Goal: Information Seeking & Learning: Learn about a topic

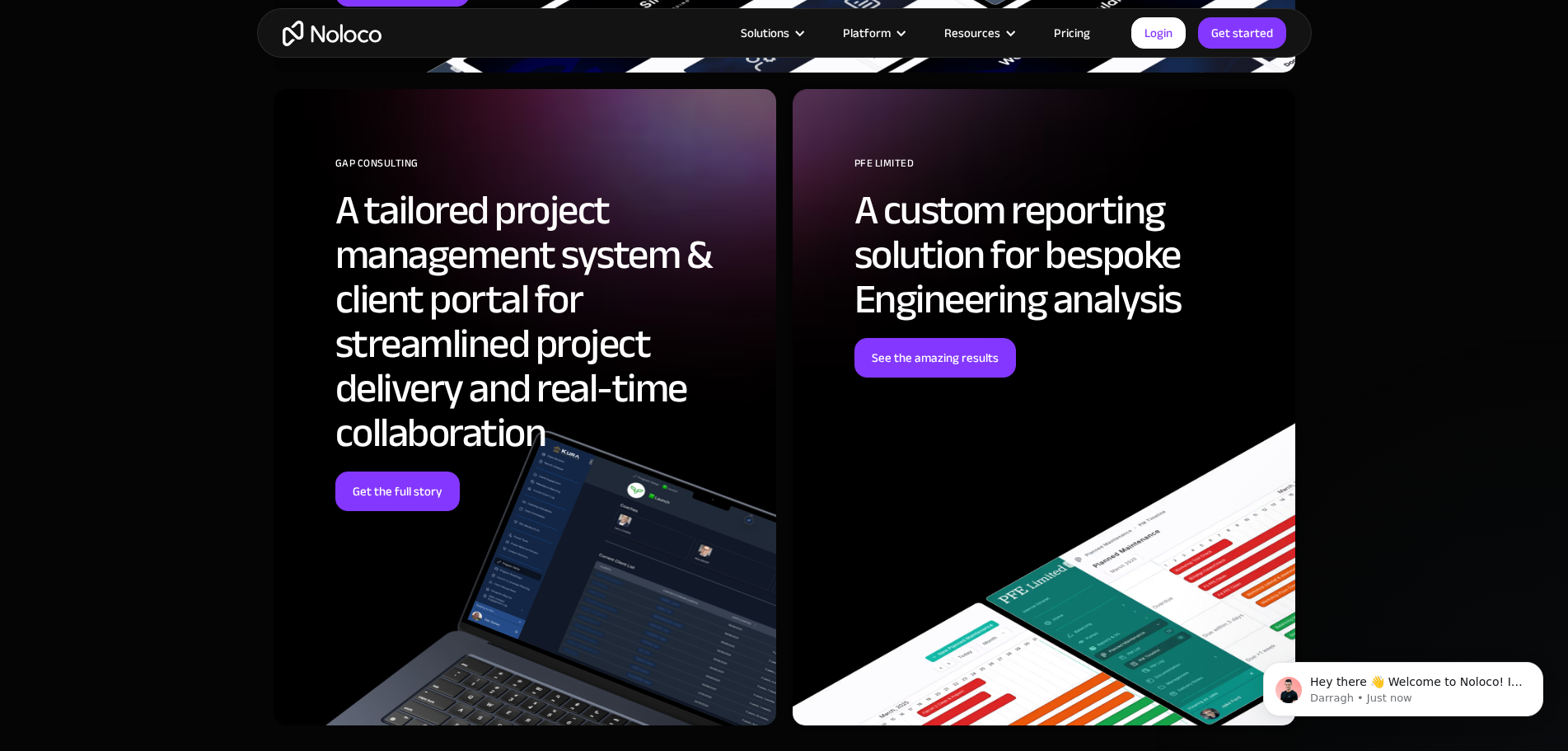
scroll to position [7751, 0]
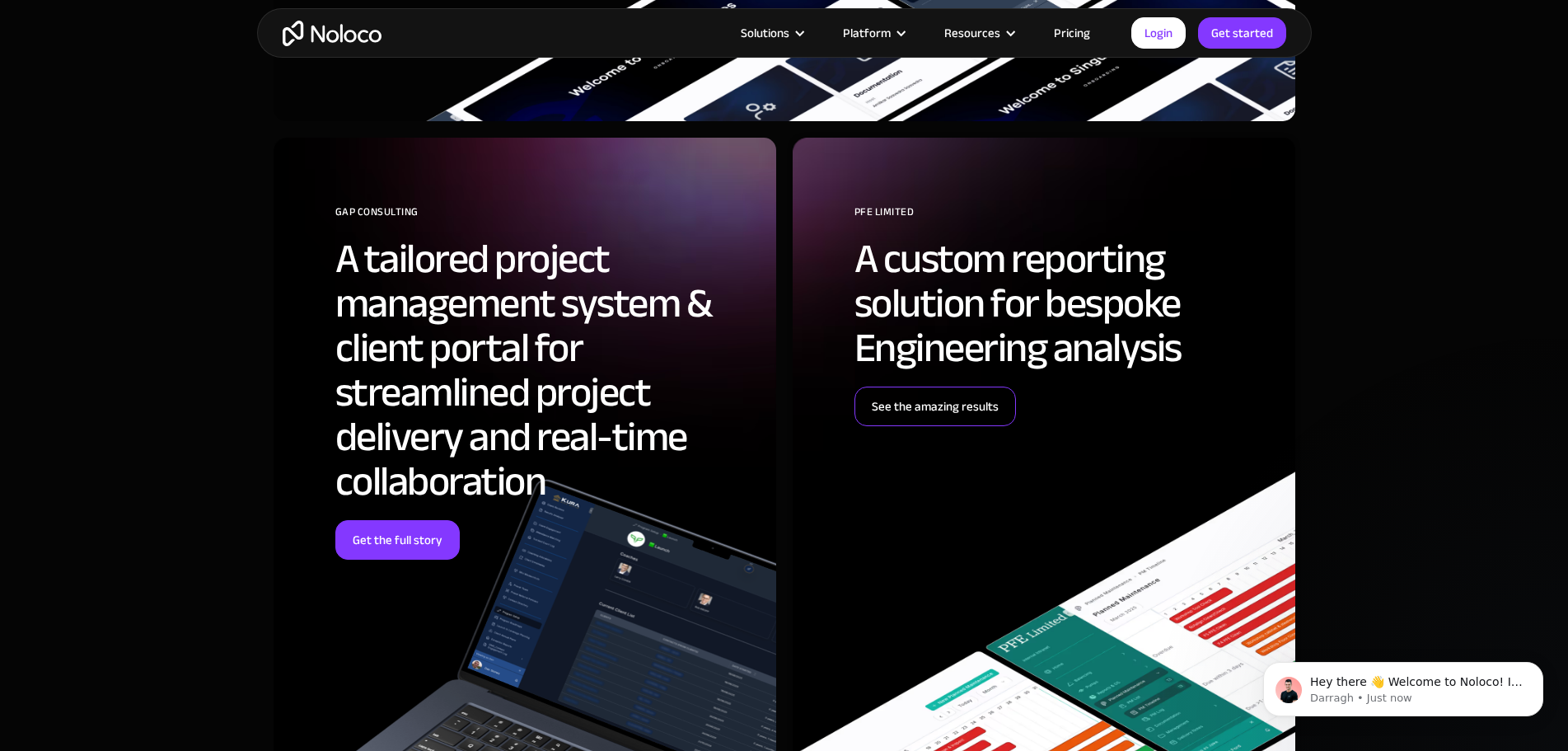
click at [897, 427] on link "See the amazing results" at bounding box center [935, 406] width 161 height 40
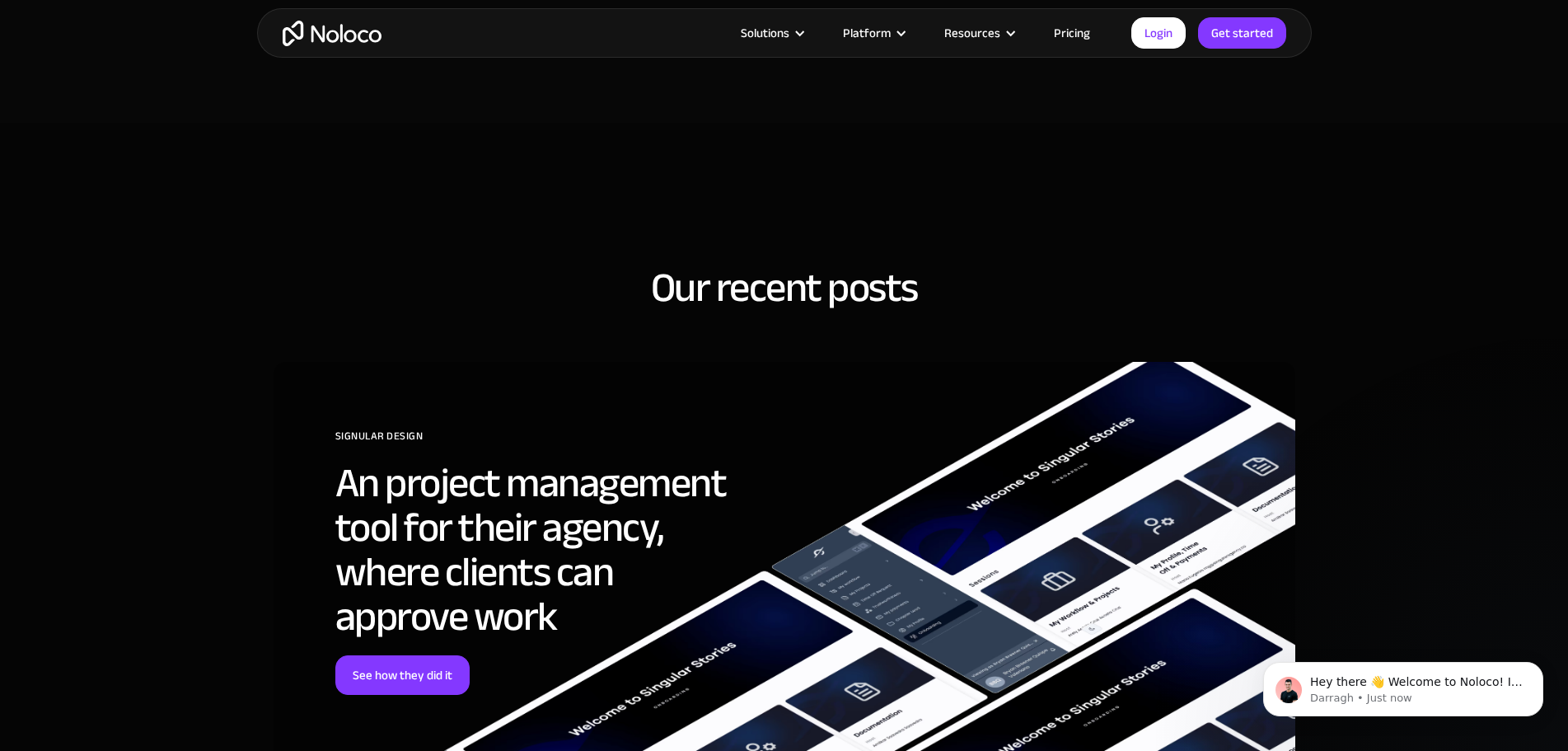
scroll to position [5030, 0]
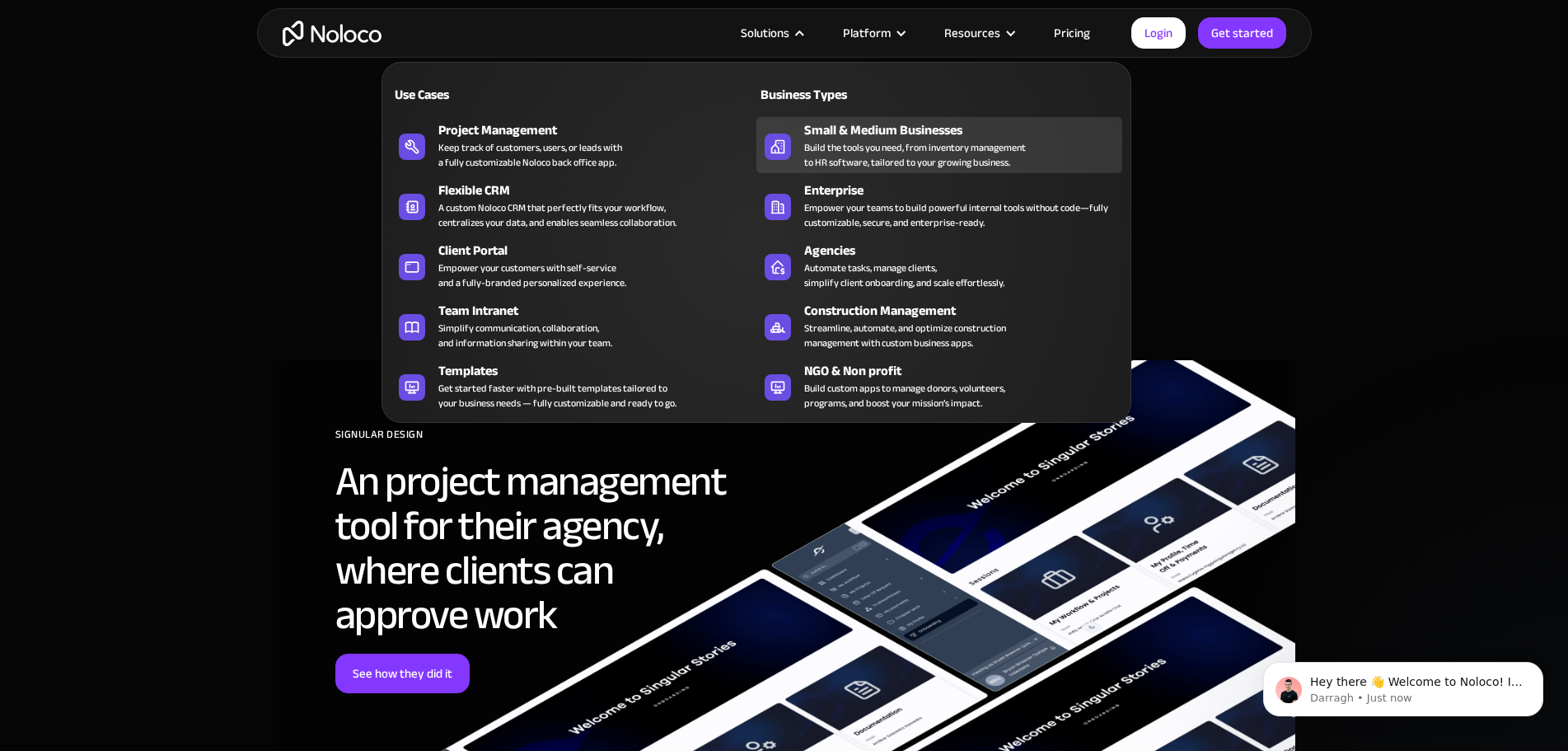
click at [932, 155] on div "Build the tools you need, from inventory management to HR software, tailored to…" at bounding box center [915, 155] width 222 height 30
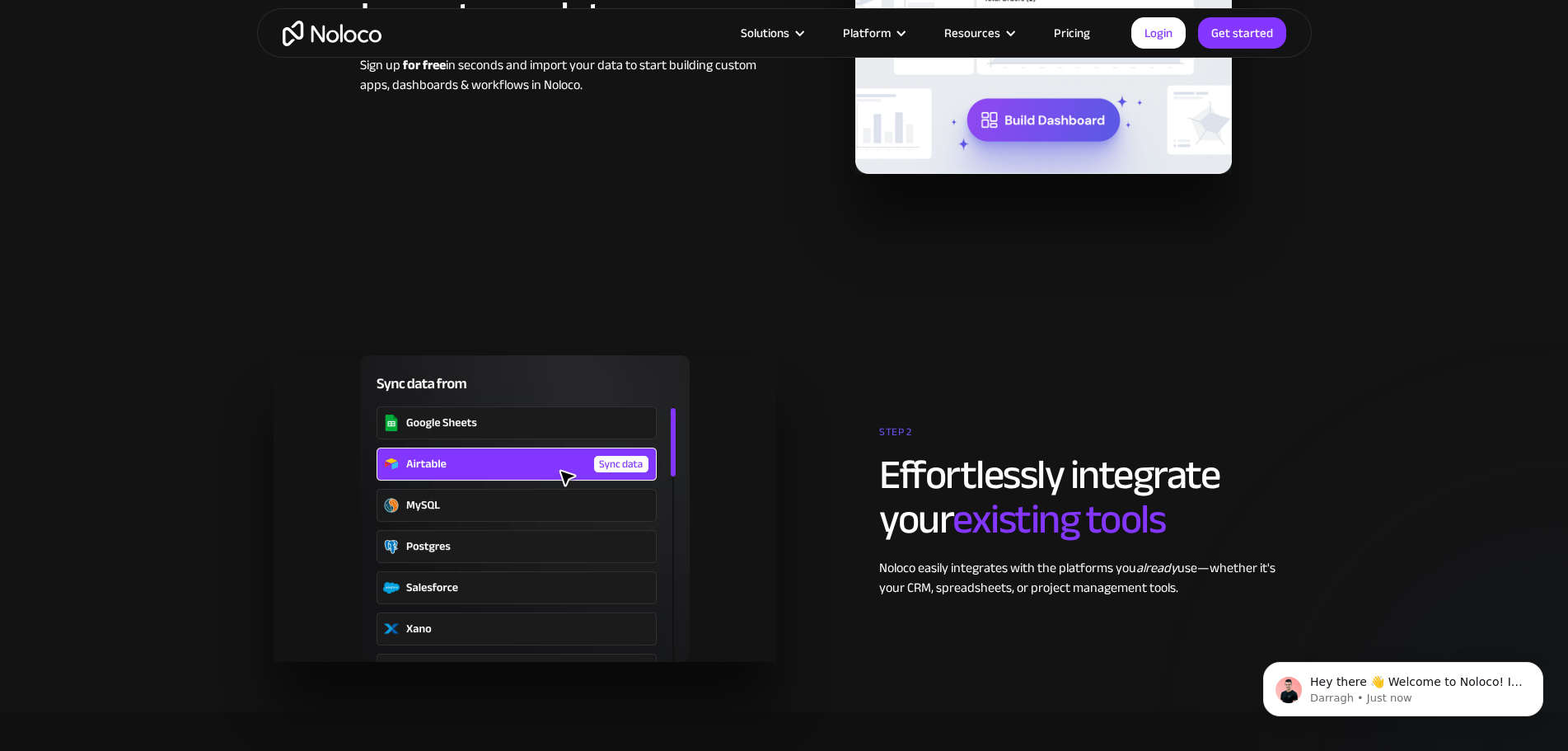
scroll to position [2226, 0]
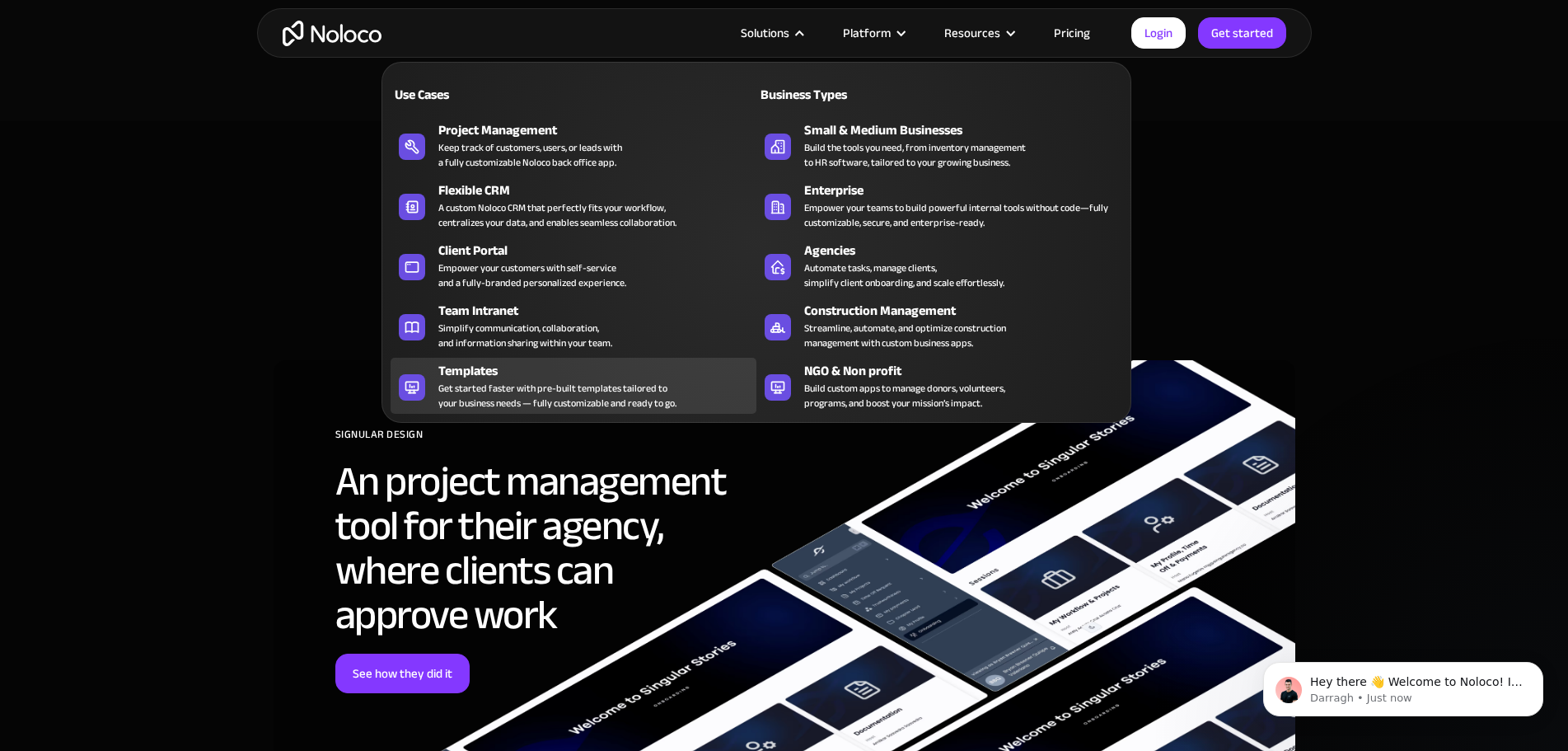
click at [520, 395] on div "Get started faster with pre-built templates tailored to your business needs — f…" at bounding box center [557, 395] width 238 height 30
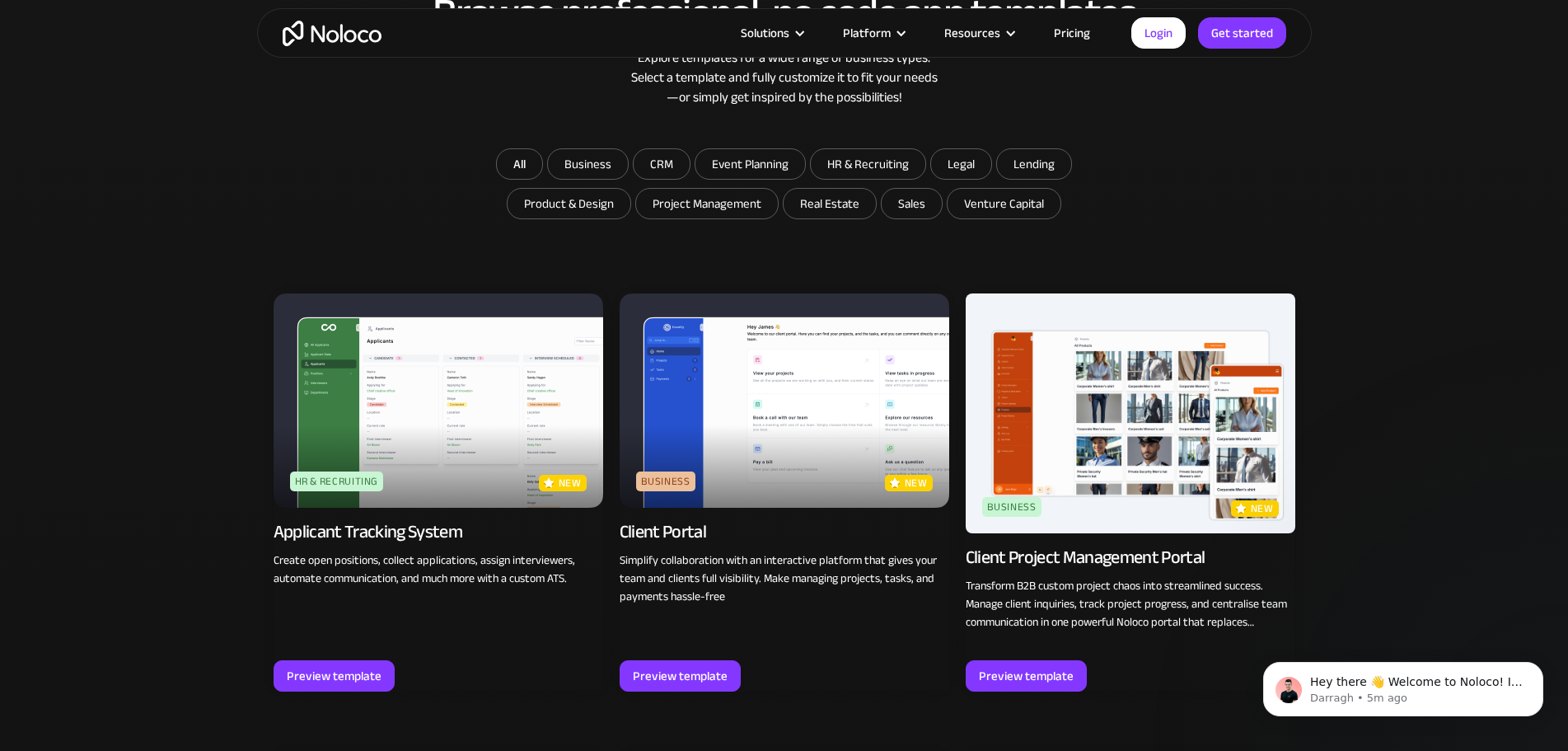
scroll to position [907, 0]
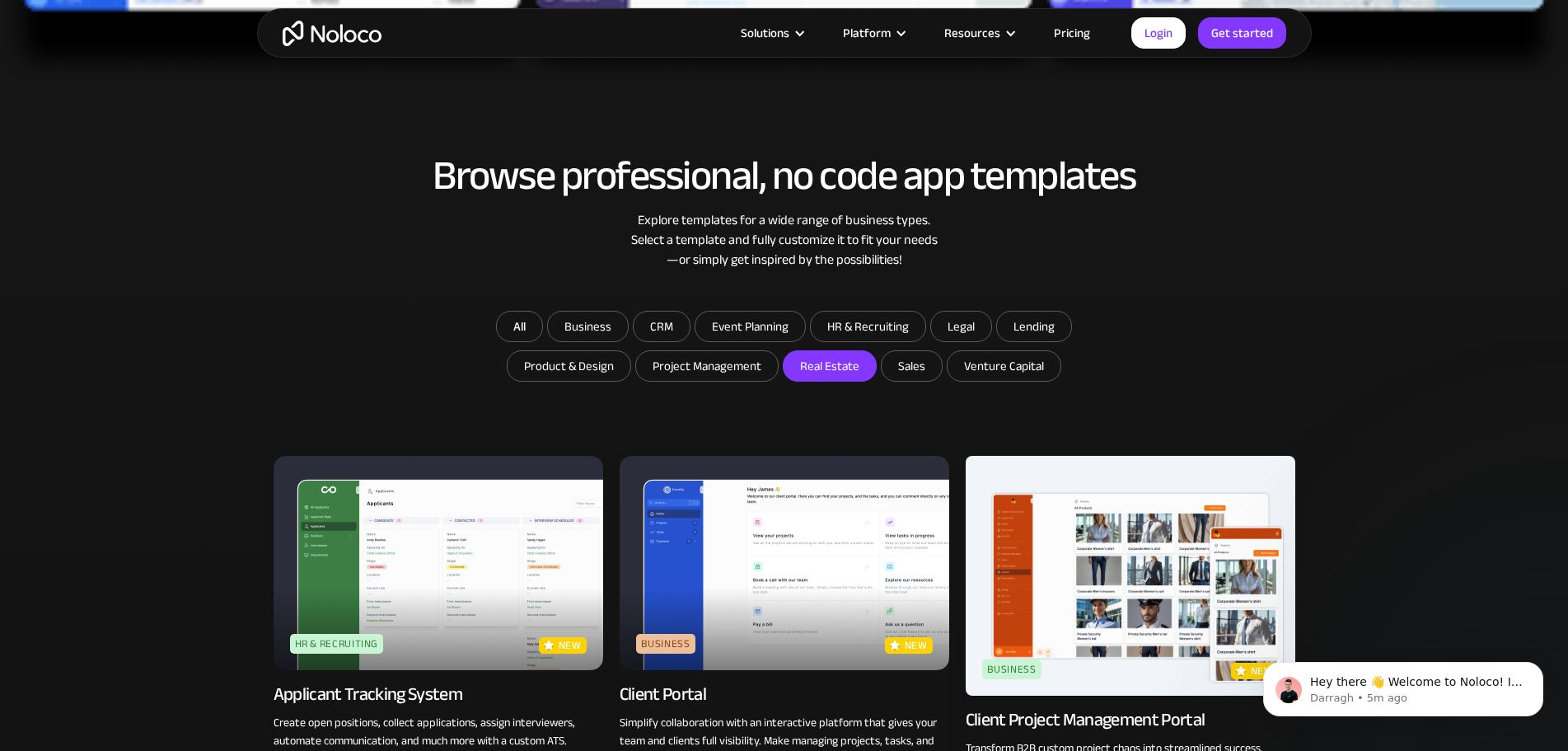
click at [836, 369] on input "Real Estate" at bounding box center [829, 366] width 92 height 30
checkbox input "true"
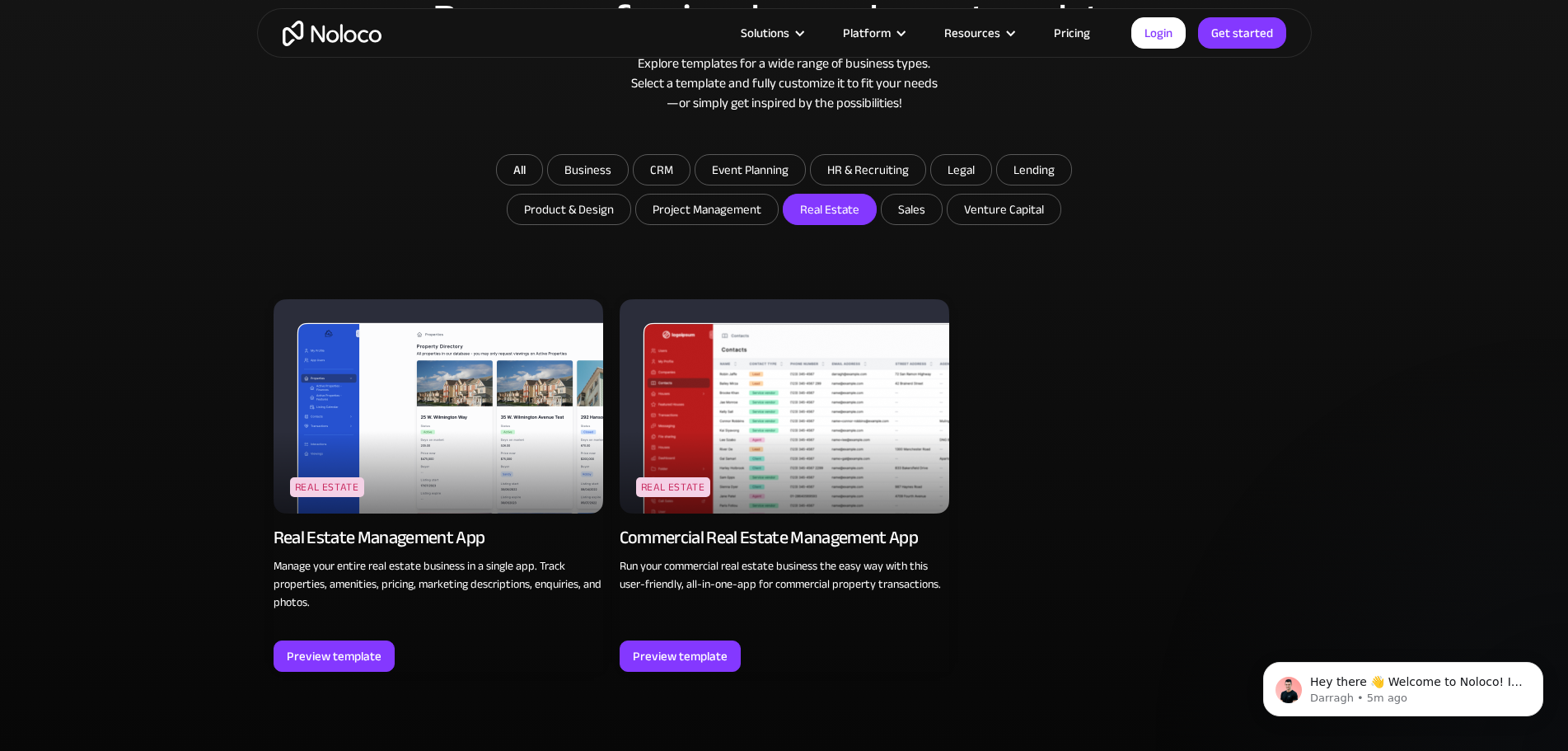
scroll to position [1072, 0]
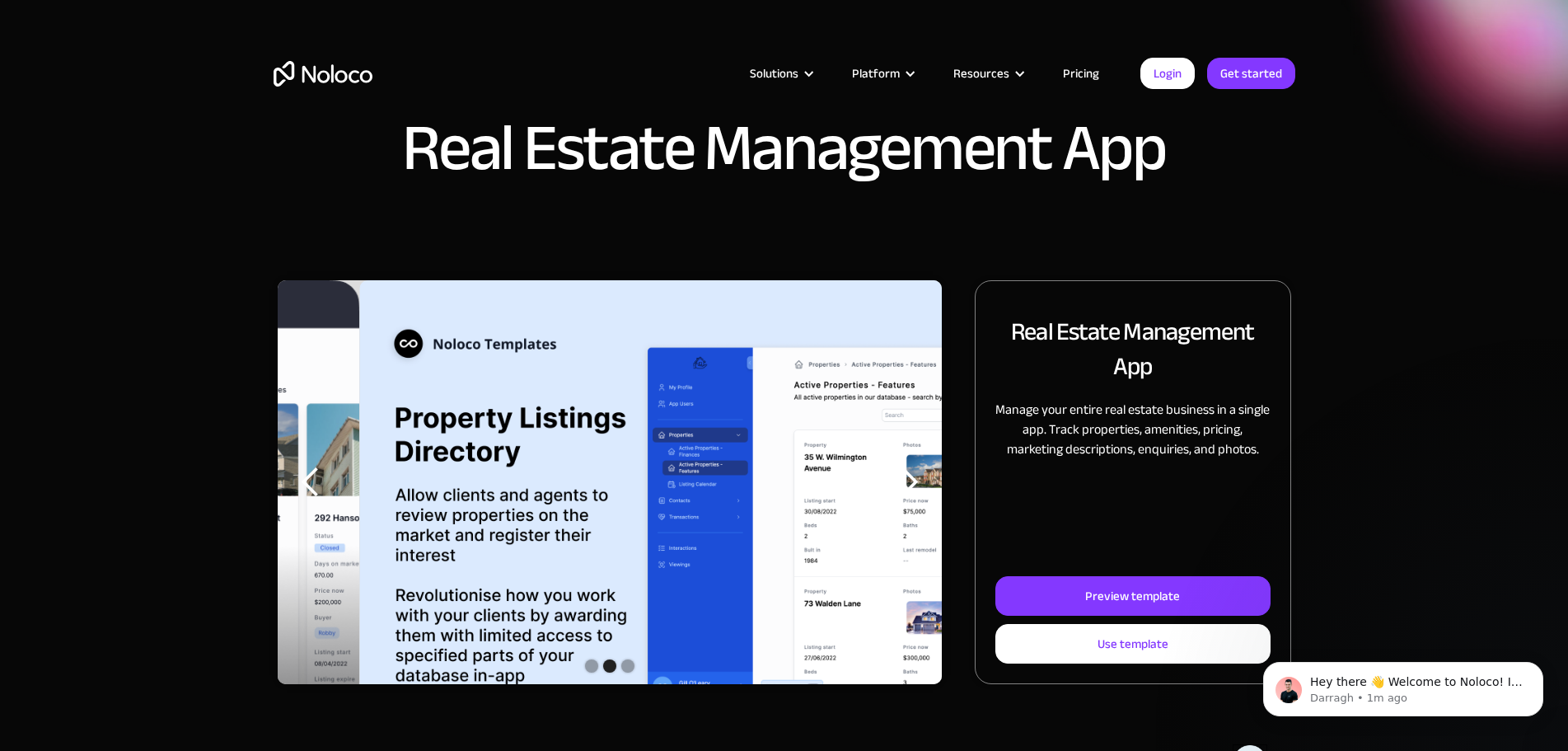
click at [599, 672] on div "Show slide 1 of 3" at bounding box center [592, 667] width 14 height 14
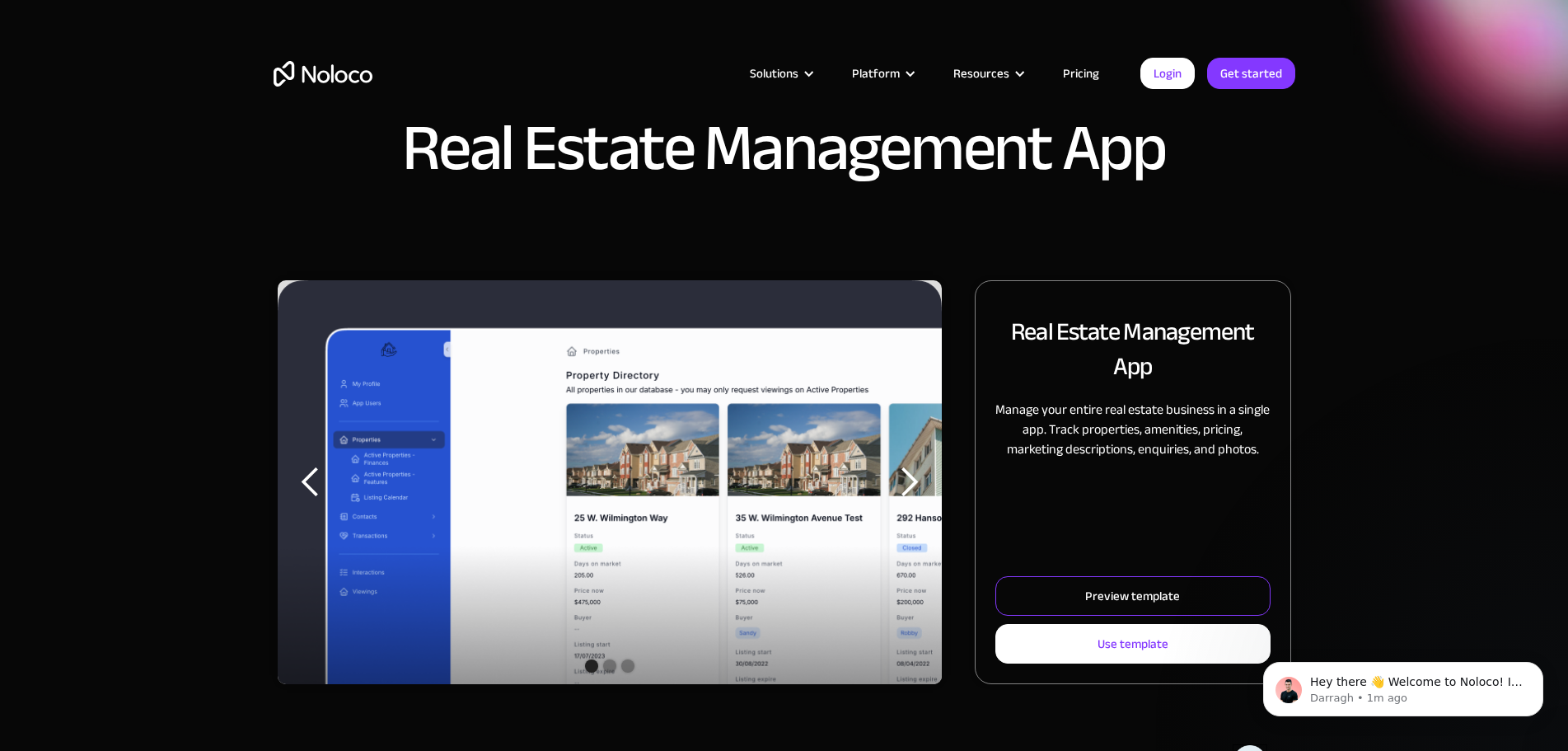
click at [1085, 607] on div "Preview template" at bounding box center [1132, 596] width 95 height 21
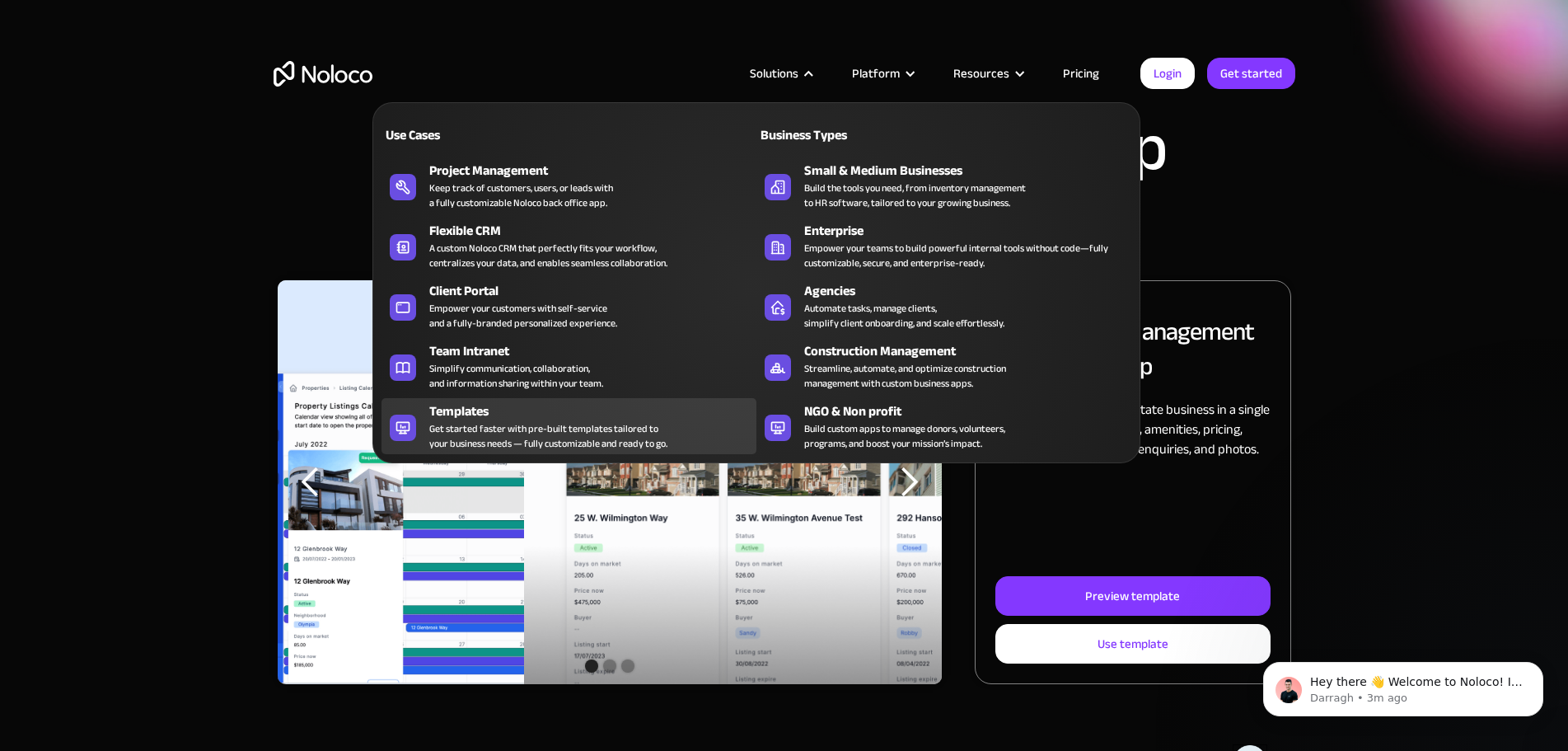
click at [475, 435] on div "Get started faster with pre-built templates tailored to your business needs — f…" at bounding box center [549, 436] width 238 height 30
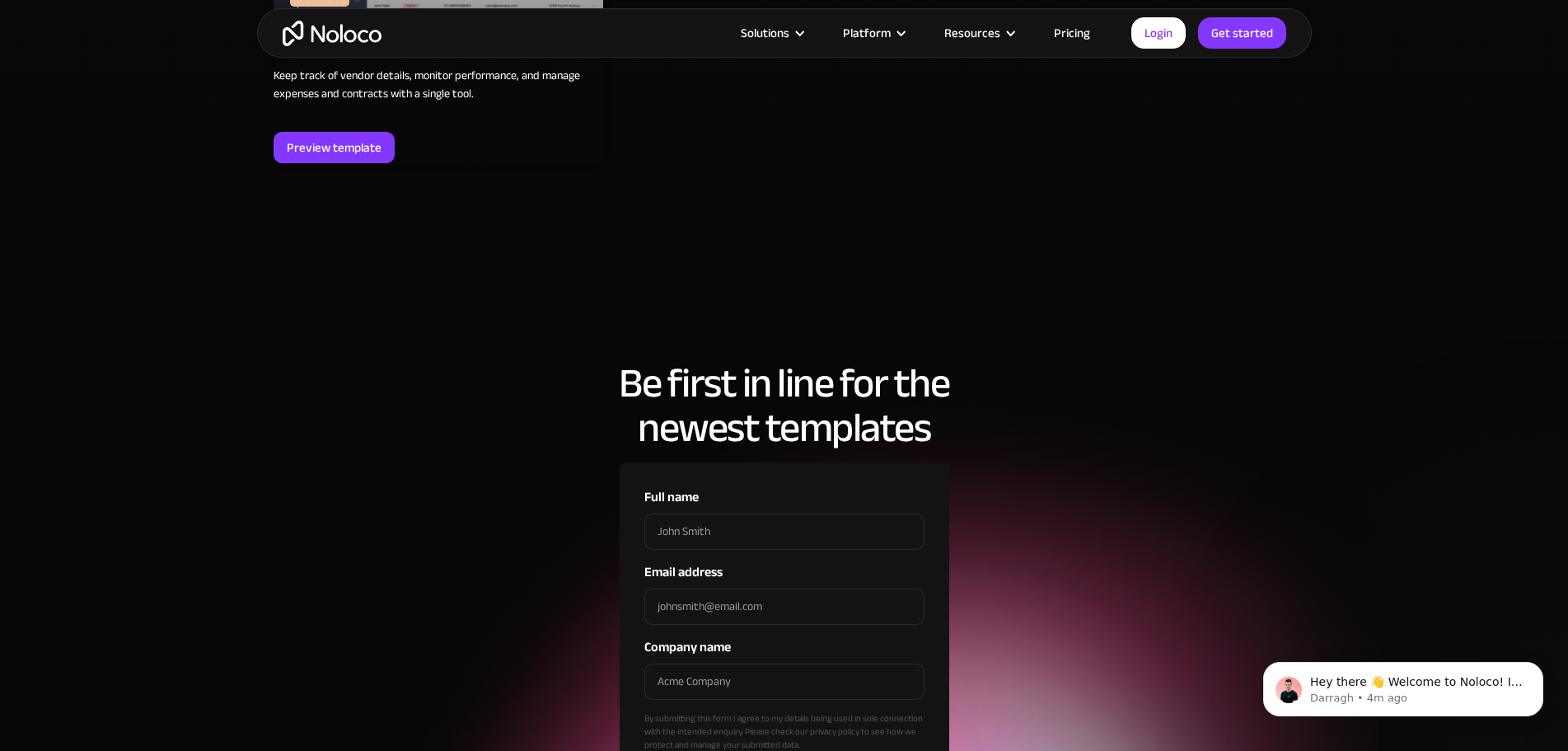
scroll to position [5607, 0]
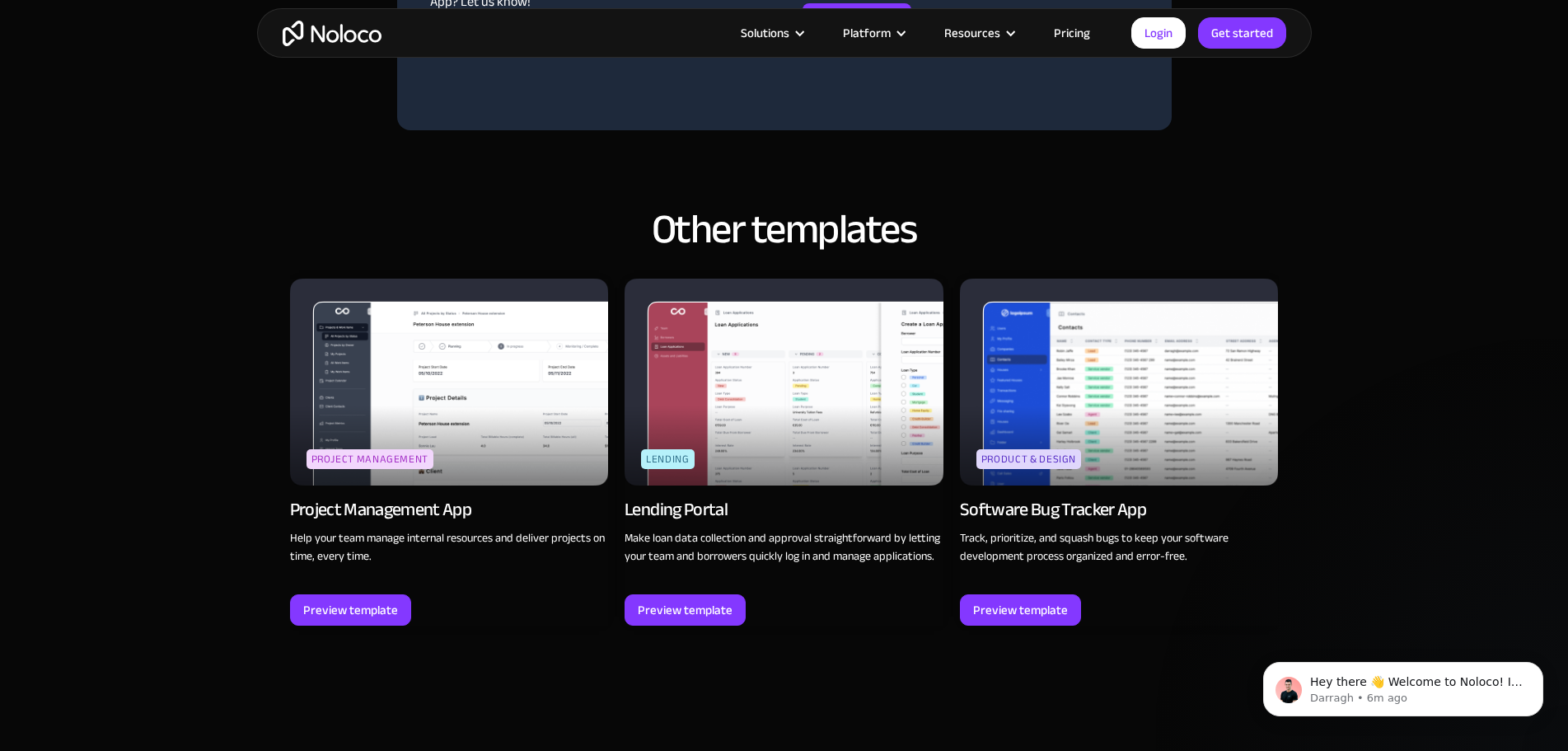
scroll to position [1401, 0]
